Goal: Task Accomplishment & Management: Manage account settings

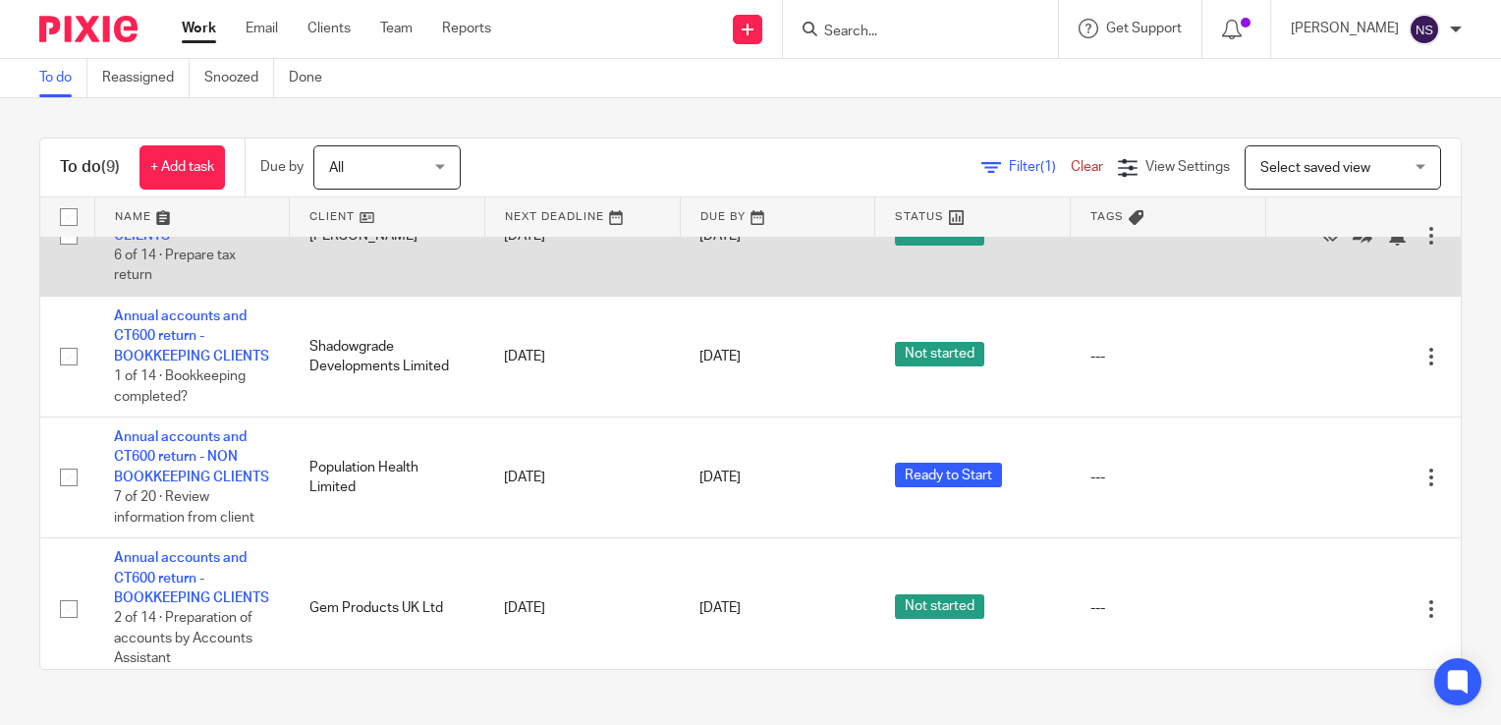
scroll to position [688, 0]
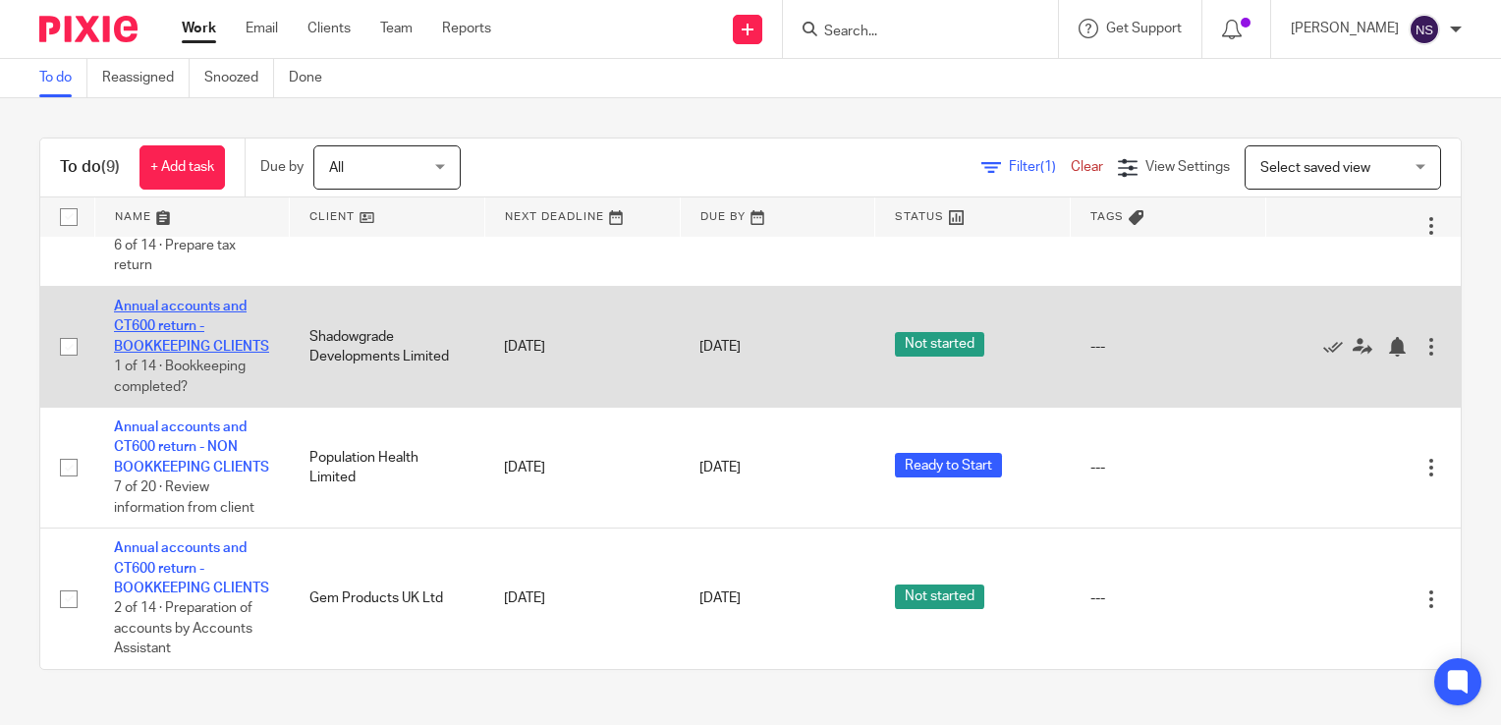
click at [175, 354] on link "Annual accounts and CT600 return - BOOKKEEPING CLIENTS" at bounding box center [191, 327] width 155 height 54
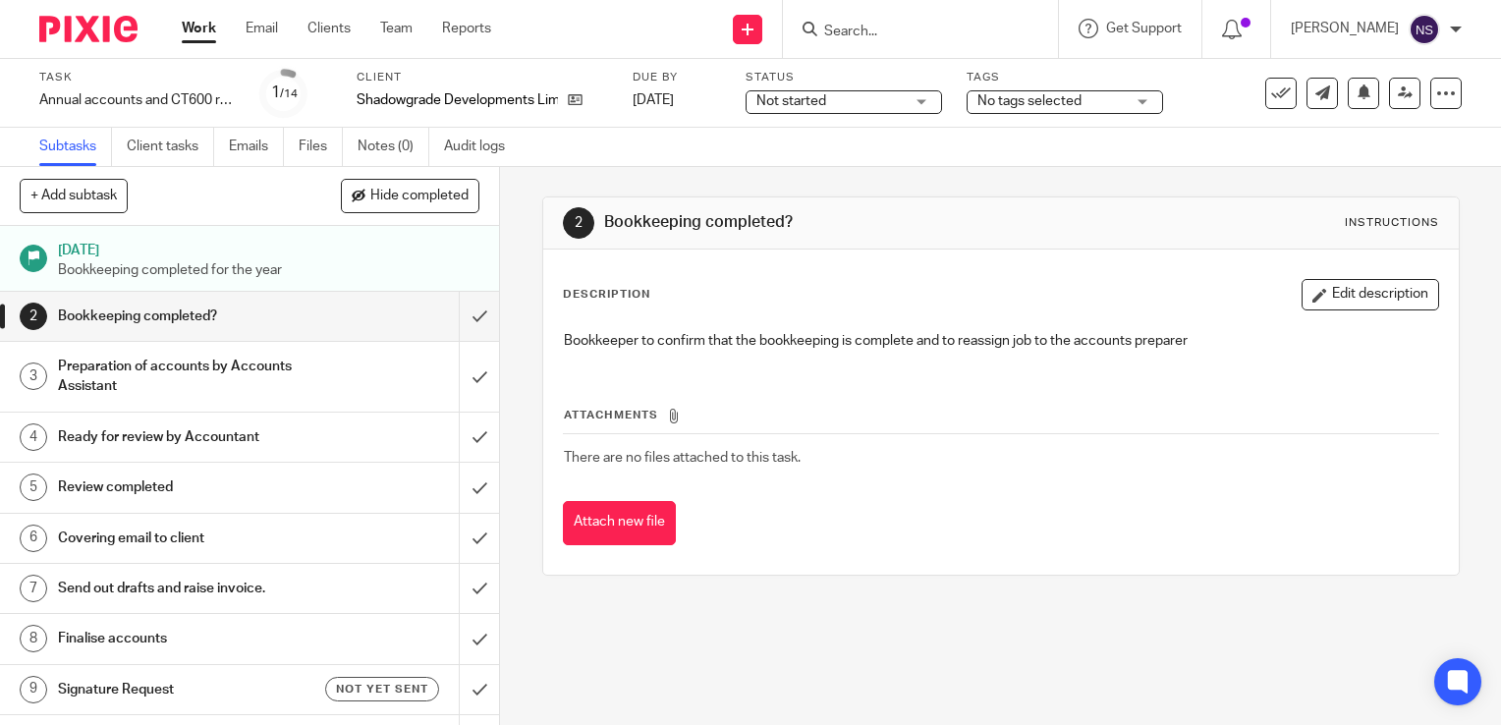
click at [103, 26] on img at bounding box center [88, 29] width 98 height 27
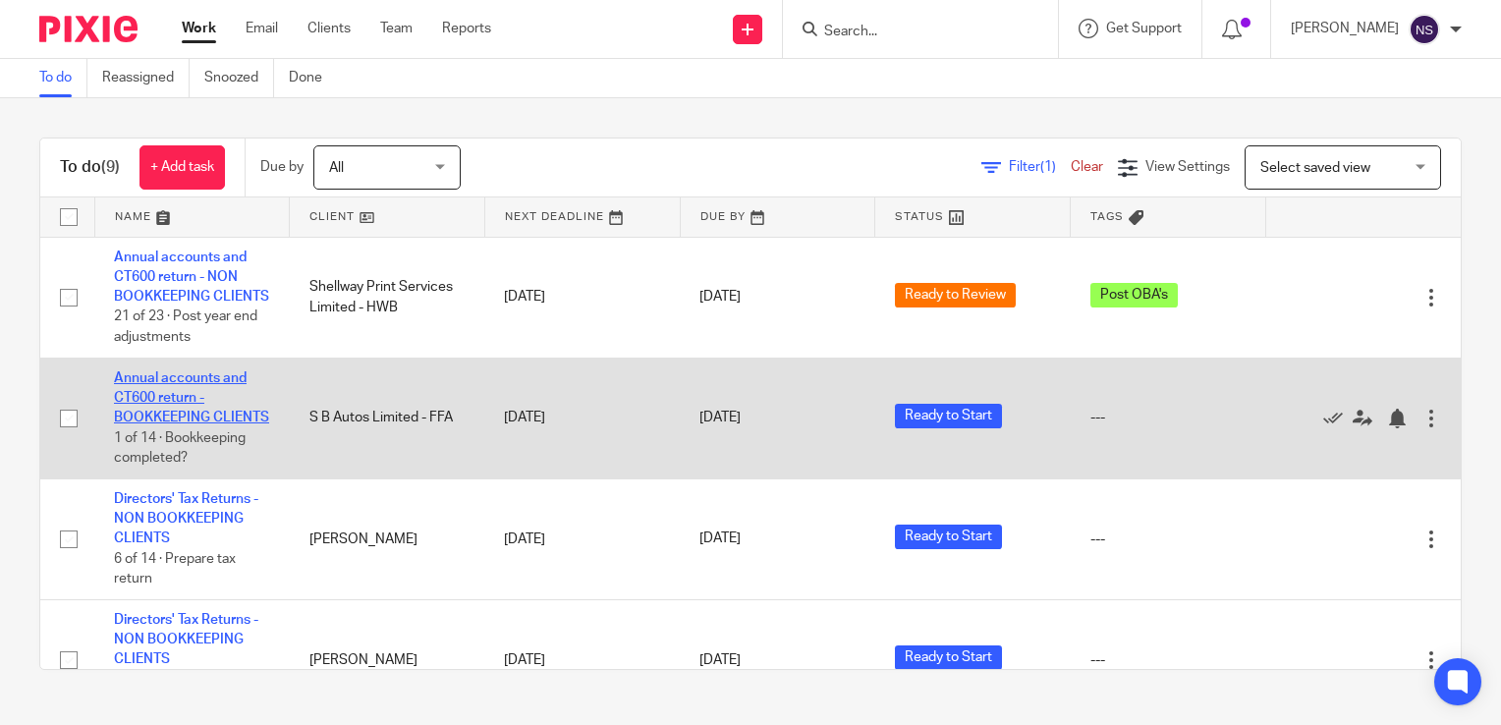
click at [189, 425] on link "Annual accounts and CT600 return - BOOKKEEPING CLIENTS" at bounding box center [191, 398] width 155 height 54
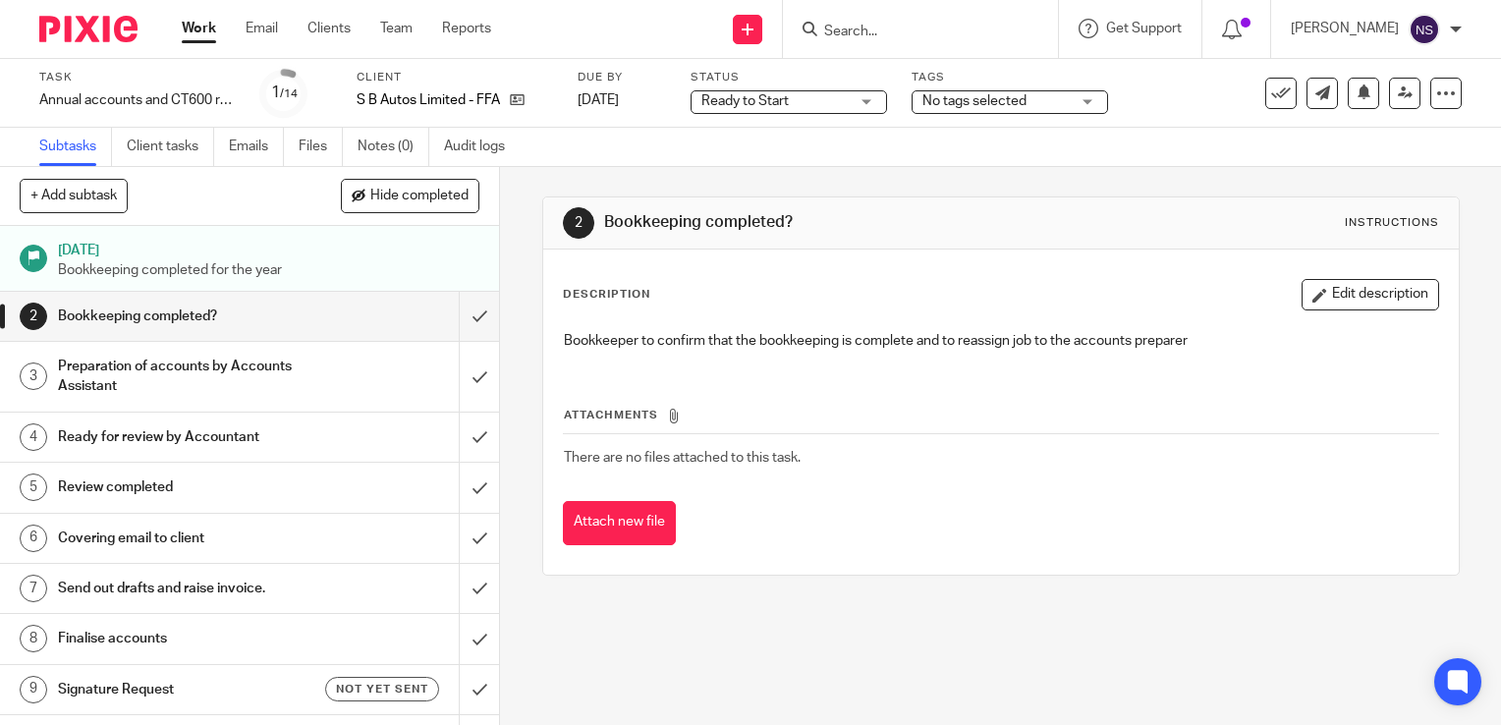
click at [98, 33] on img at bounding box center [88, 29] width 98 height 27
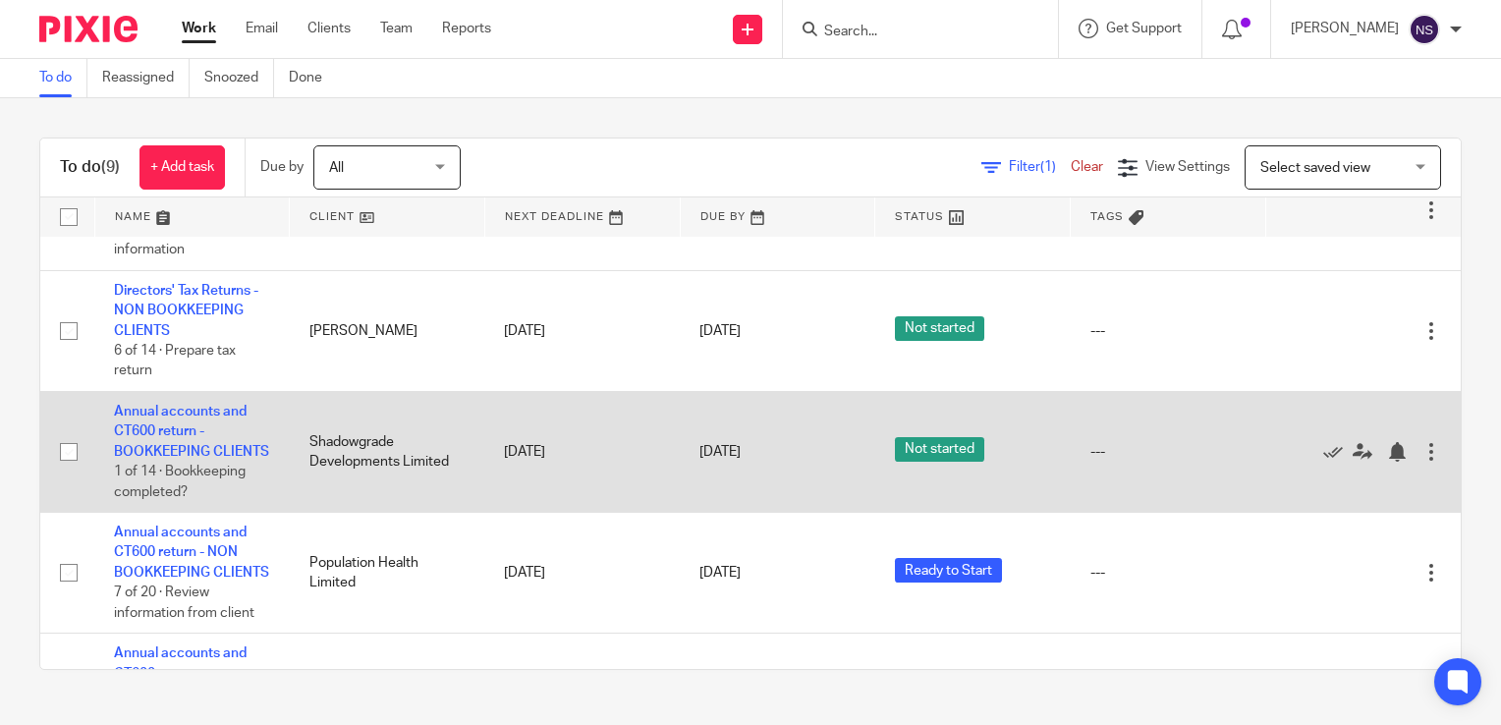
scroll to position [589, 0]
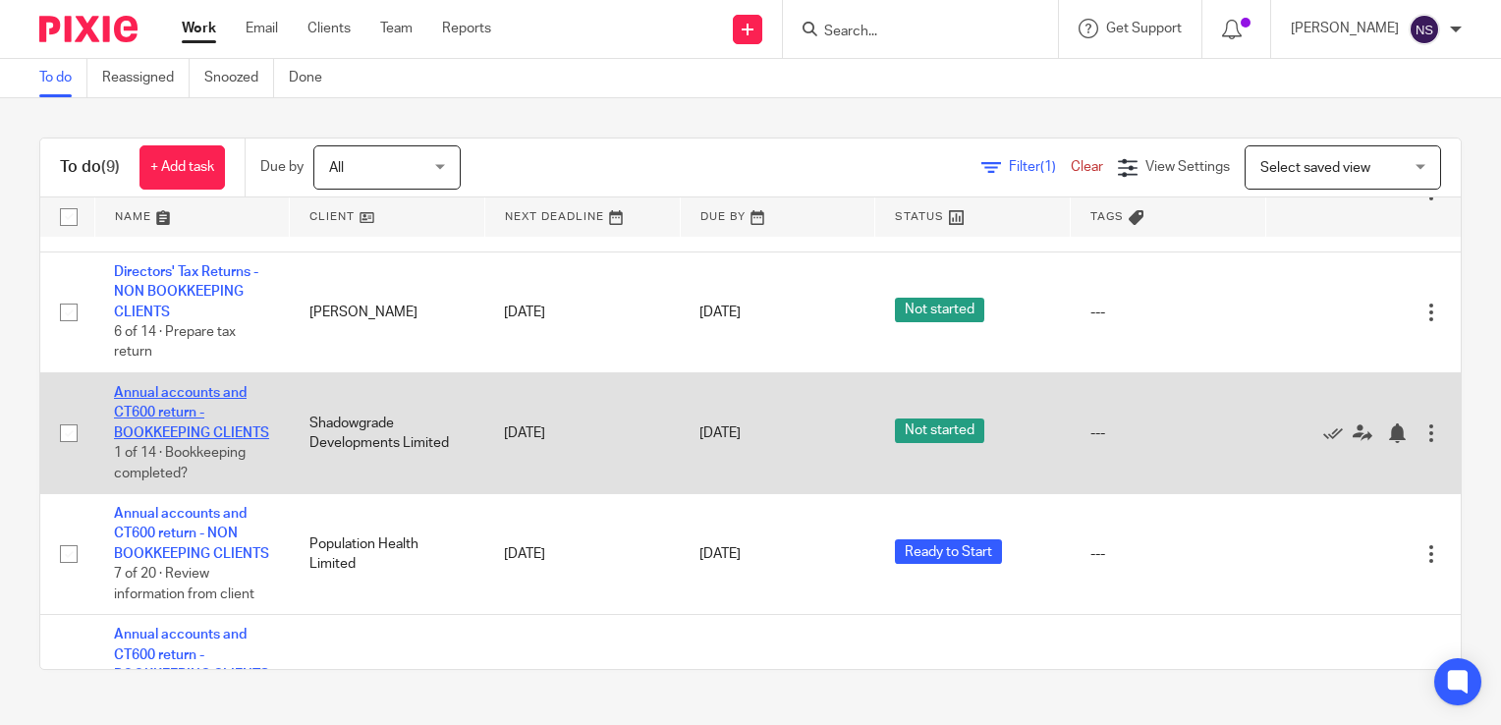
click at [168, 440] on link "Annual accounts and CT600 return - BOOKKEEPING CLIENTS" at bounding box center [191, 413] width 155 height 54
